Goal: Information Seeking & Learning: Learn about a topic

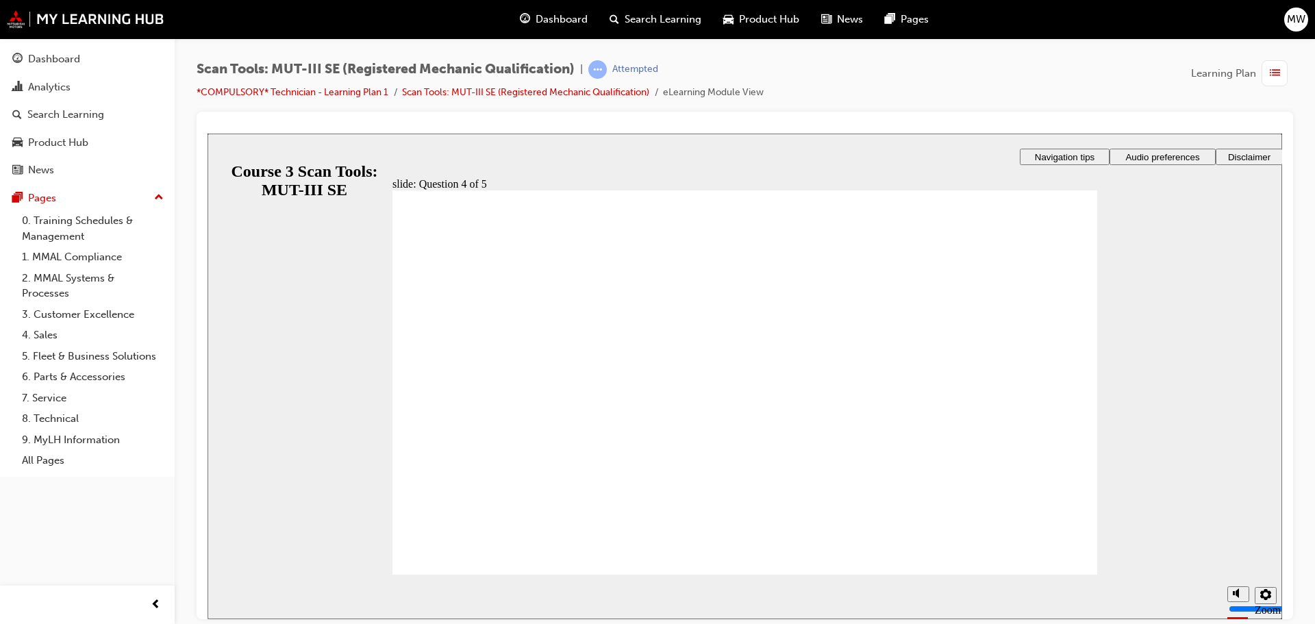
radio input "true"
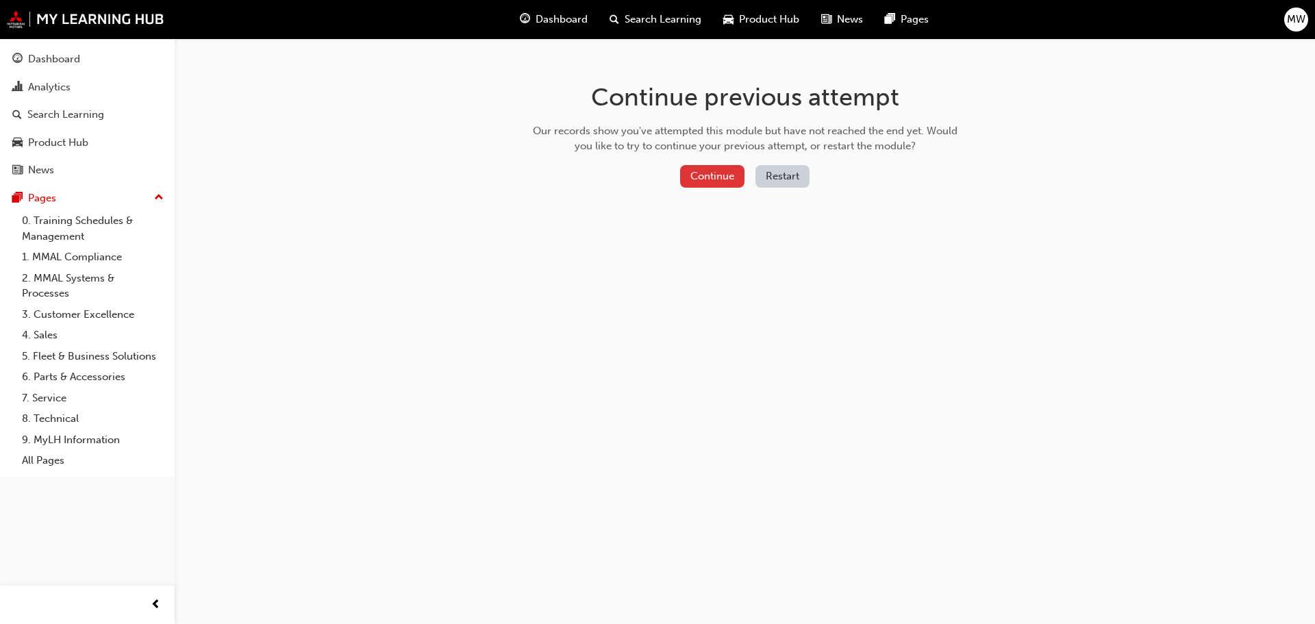
click at [713, 166] on button "Continue" at bounding box center [712, 176] width 64 height 23
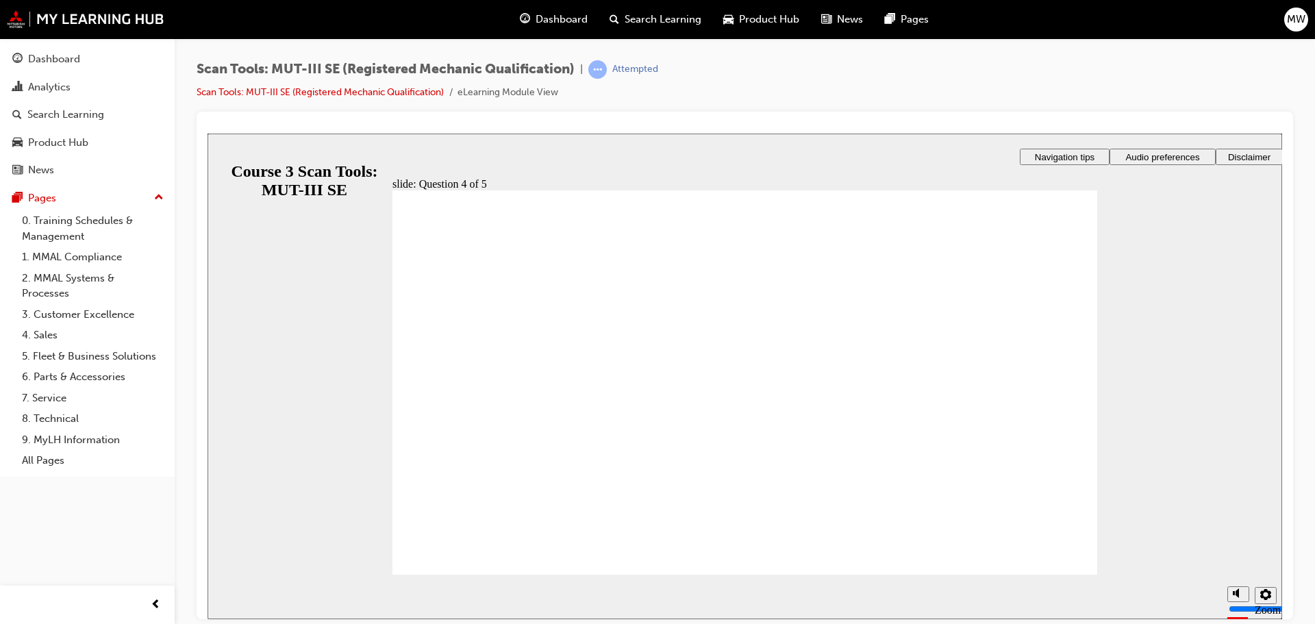
radio input "true"
drag, startPoint x: 583, startPoint y: 407, endPoint x: 702, endPoint y: 454, distance: 128.2
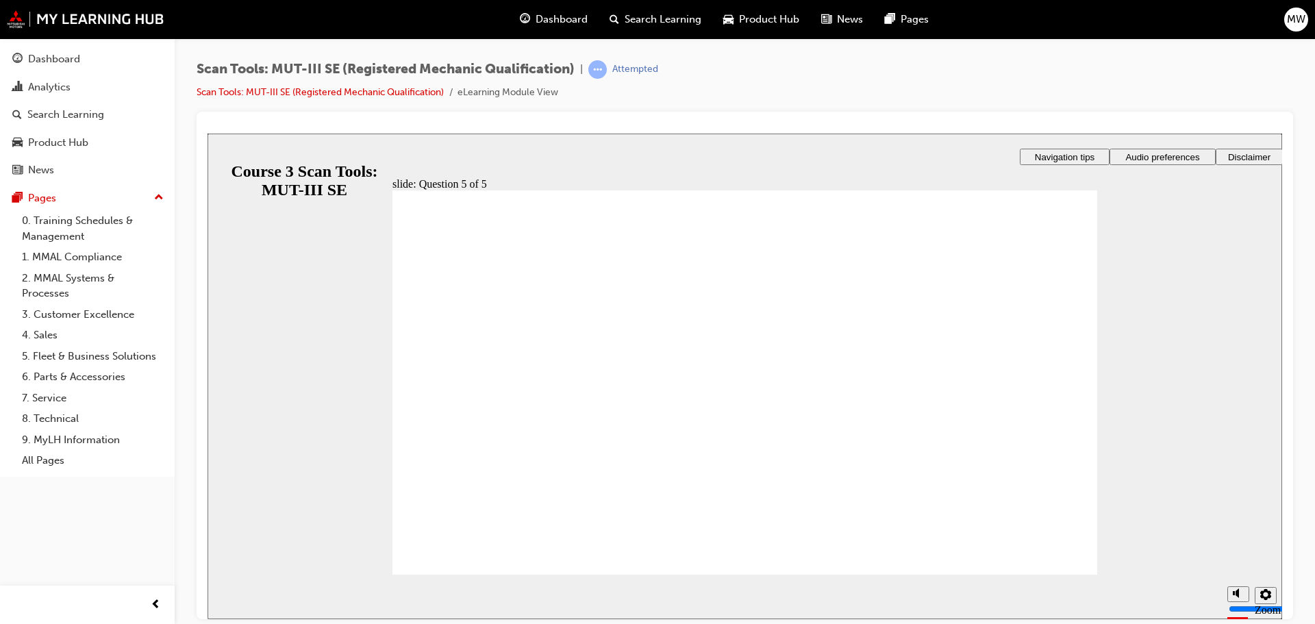
radio input "true"
drag, startPoint x: 488, startPoint y: 523, endPoint x: 487, endPoint y: 535, distance: 11.7
